Goal: Task Accomplishment & Management: Manage account settings

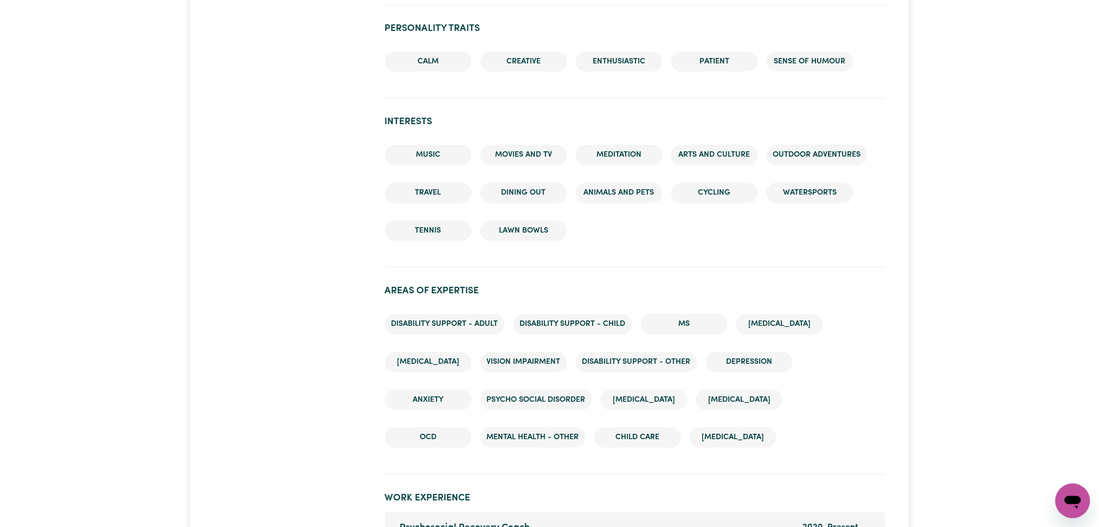
scroll to position [1662, 0]
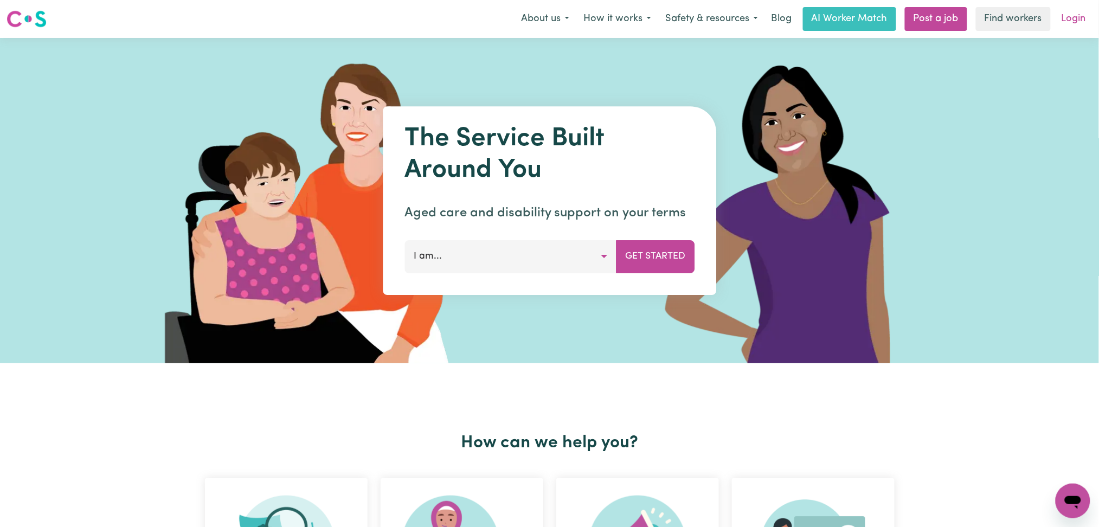
click at [1058, 20] on link "Login" at bounding box center [1073, 19] width 37 height 24
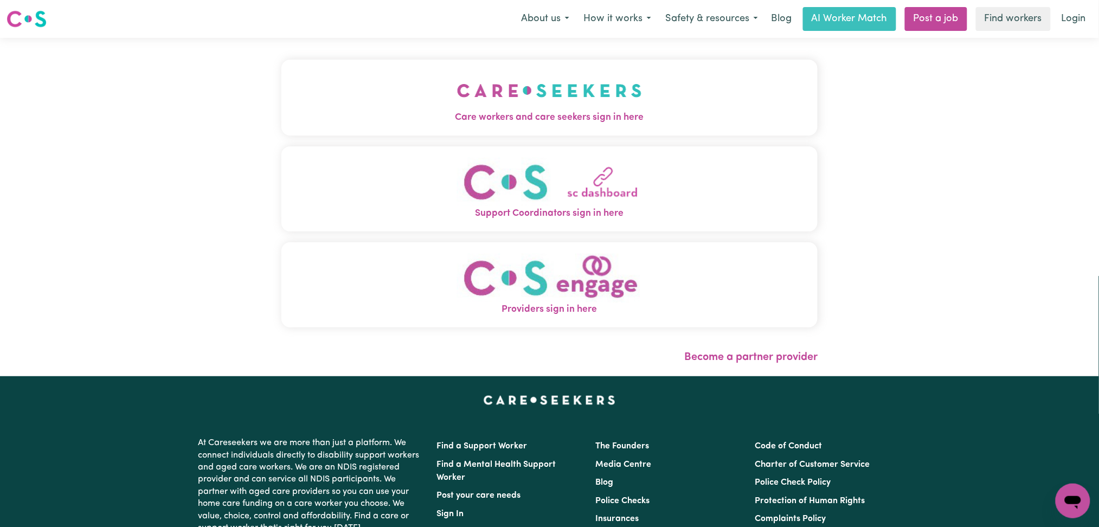
click at [457, 73] on img "Care workers and care seekers sign in here" at bounding box center [549, 90] width 185 height 40
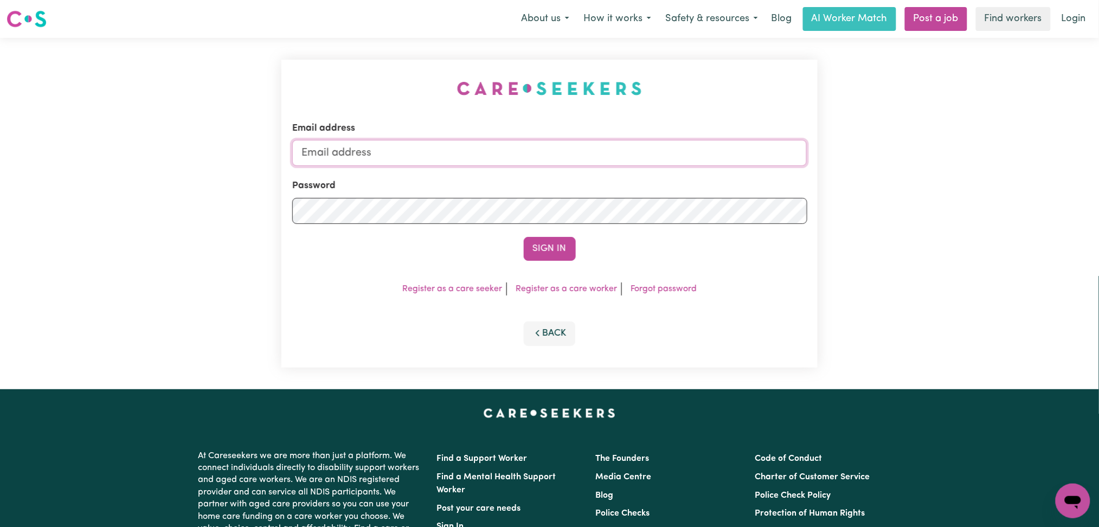
click at [444, 152] on input "Email address" at bounding box center [549, 153] width 515 height 26
drag, startPoint x: 434, startPoint y: 150, endPoint x: 428, endPoint y: 165, distance: 16.5
click at [434, 150] on input "onboardingcs@careseekers.com.au" at bounding box center [549, 153] width 515 height 26
drag, startPoint x: 358, startPoint y: 146, endPoint x: 663, endPoint y: 169, distance: 305.9
click at [663, 168] on form "Email address Superuser~jakedworkin@hotmail.com Password Sign In" at bounding box center [549, 190] width 515 height 139
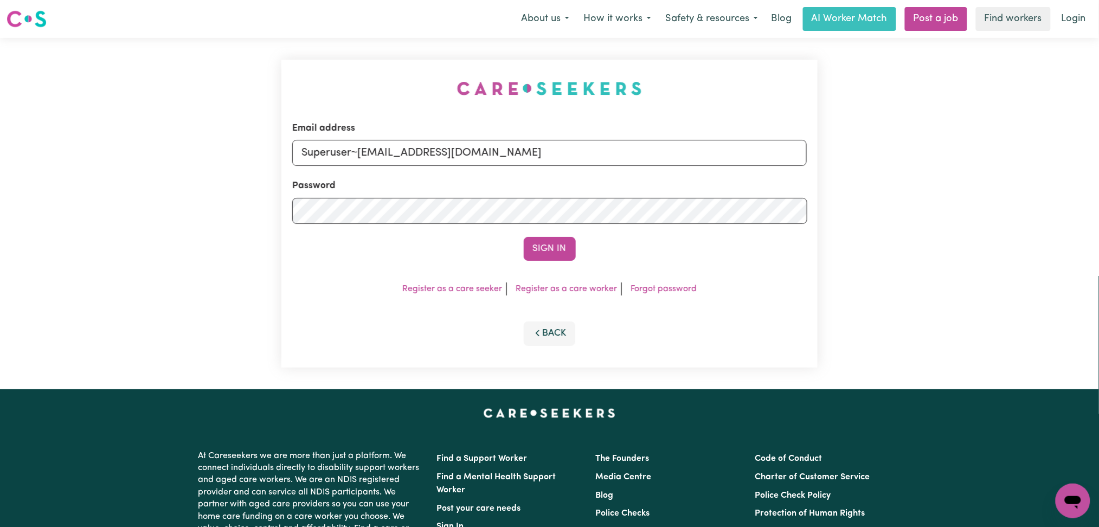
type input "Superuser~SusanSabransky1@gmail.com"
click at [565, 232] on form "Email address Superuser~SusanSabransky1@gmail.com Password Sign In" at bounding box center [549, 190] width 515 height 139
click at [559, 241] on button "Sign In" at bounding box center [550, 249] width 52 height 24
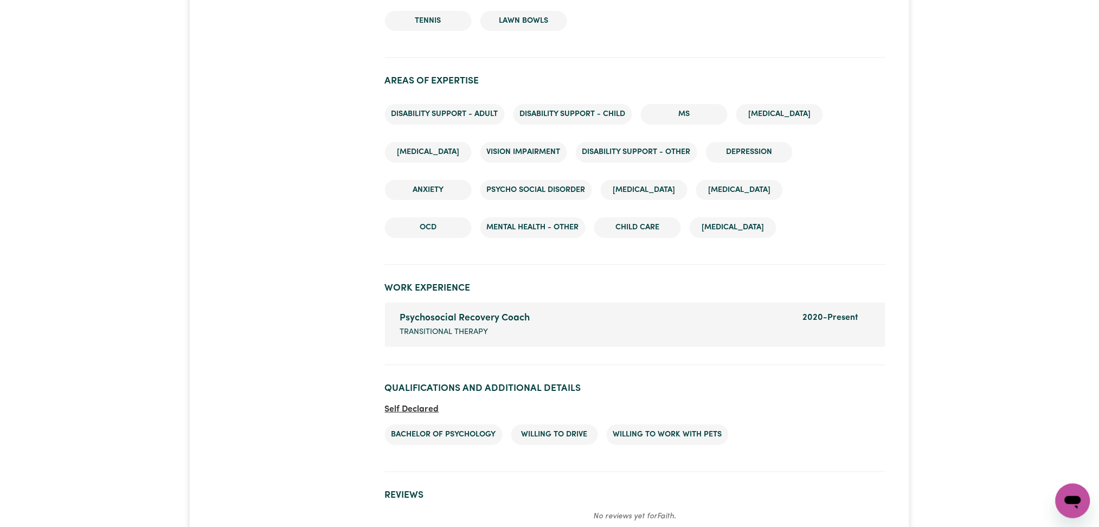
scroll to position [1552, 0]
